Goal: Information Seeking & Learning: Learn about a topic

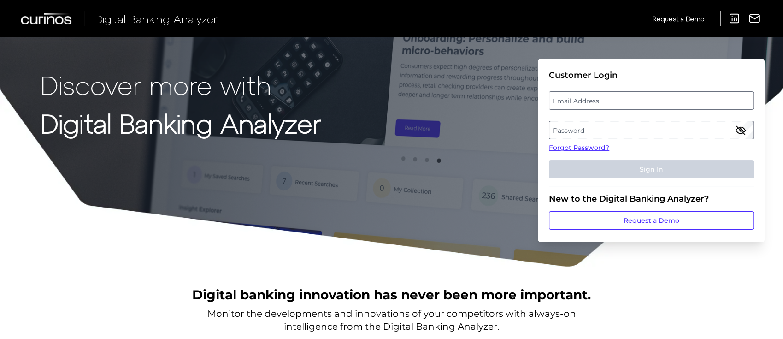
click at [679, 103] on label "Email Address" at bounding box center [651, 100] width 203 height 17
click at [679, 103] on input "email" at bounding box center [651, 100] width 205 height 18
click at [655, 103] on input "Email Address" at bounding box center [651, 100] width 205 height 18
type input "[PERSON_NAME][EMAIL_ADDRESS][PERSON_NAME][DOMAIN_NAME]"
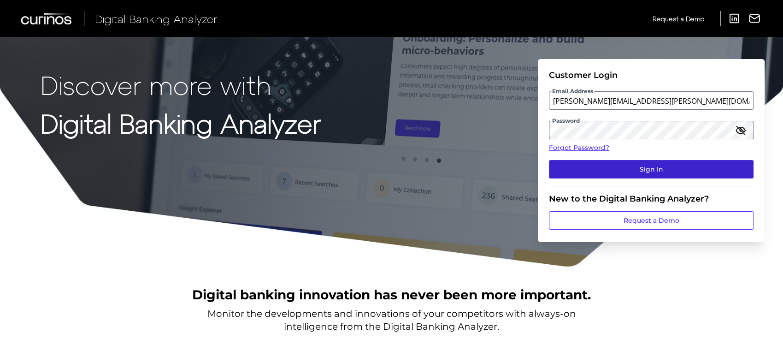
click at [671, 172] on button "Sign In" at bounding box center [651, 169] width 205 height 18
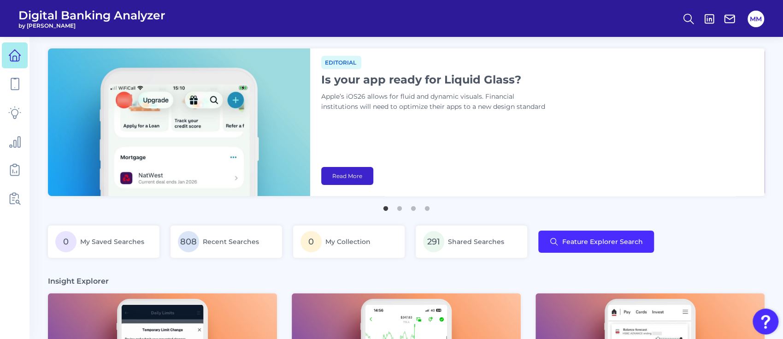
click at [348, 175] on link "Read More" at bounding box center [347, 176] width 52 height 18
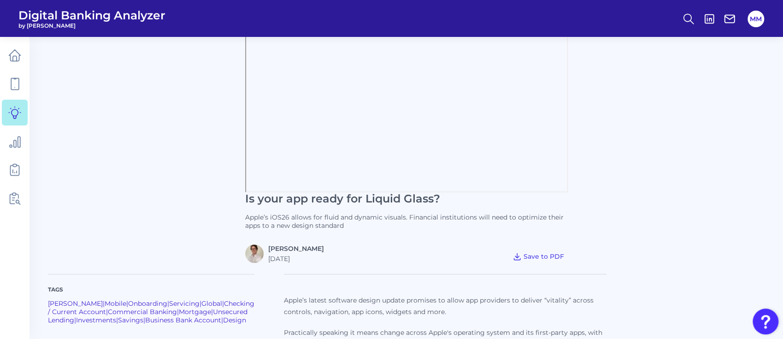
scroll to position [162, 0]
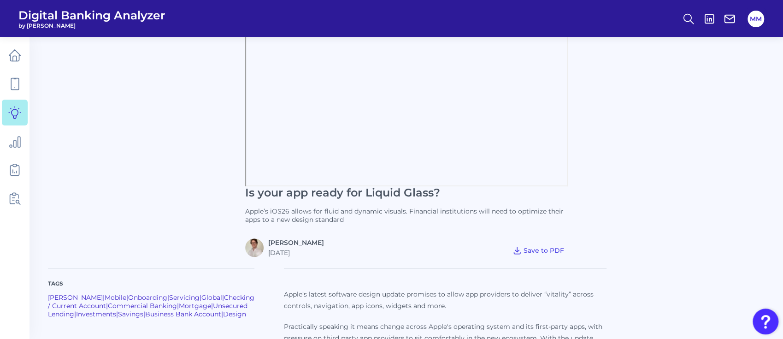
click at [343, 196] on h1 "Is your app ready for Liquid Glass?" at bounding box center [406, 192] width 323 height 13
copy h1 "Is your app ready for Liquid Glass?"
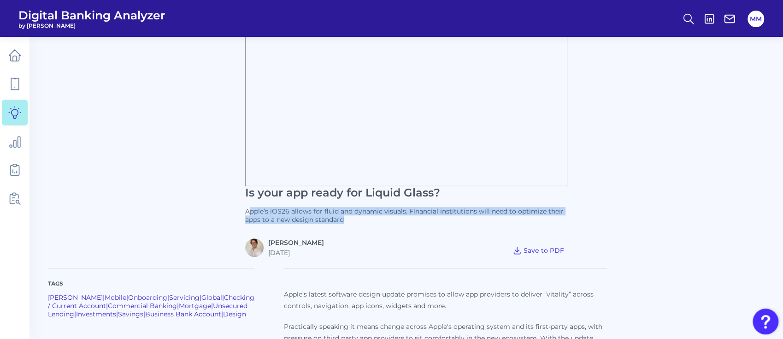
drag, startPoint x: 363, startPoint y: 220, endPoint x: 247, endPoint y: 212, distance: 116.4
click at [247, 212] on p "Apple’s iOS26 allows for fluid and dynamic visuals. Financial institutions will…" at bounding box center [406, 215] width 323 height 17
copy p "Apple’s iOS26 allows for fluid and dynamic visuals. Financial institutions will…"
click at [288, 216] on p "Apple’s iOS26 allows for fluid and dynamic visuals. Financial institutions will…" at bounding box center [406, 215] width 323 height 17
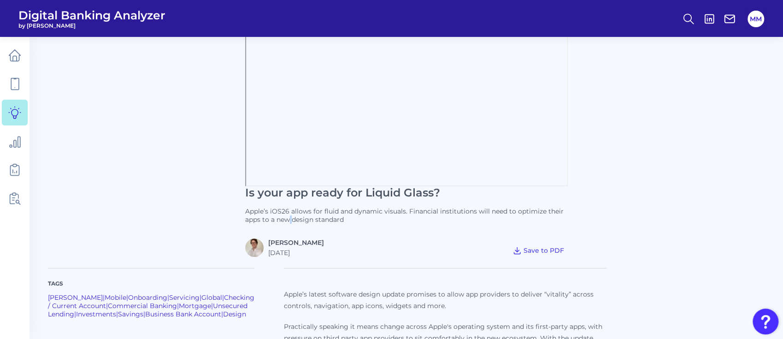
click at [288, 216] on p "Apple’s iOS26 allows for fluid and dynamic visuals. Financial institutions will…" at bounding box center [406, 215] width 323 height 17
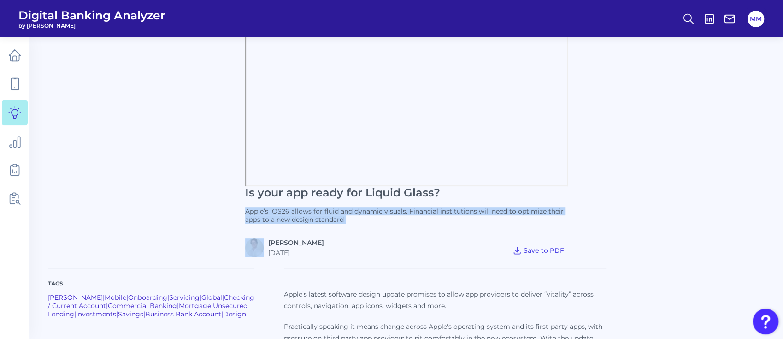
click at [288, 216] on p "Apple’s iOS26 allows for fluid and dynamic visuals. Financial institutions will…" at bounding box center [406, 215] width 323 height 17
